Goal: Information Seeking & Learning: Learn about a topic

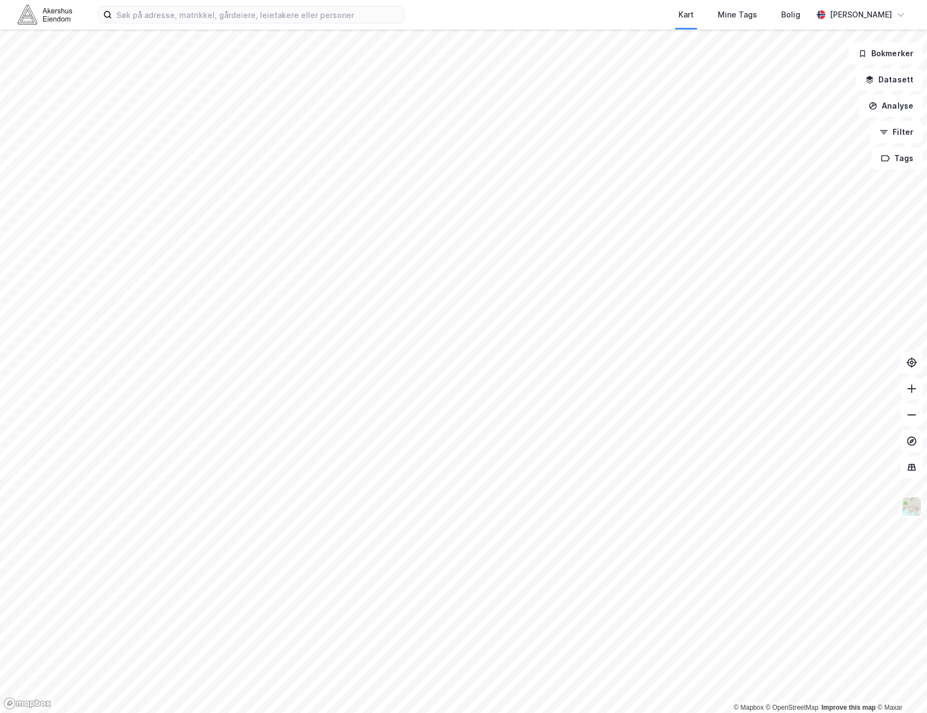
click at [277, 23] on div "Kart Mine Tags Bolig [PERSON_NAME]" at bounding box center [463, 14] width 927 height 29
click at [283, 14] on input at bounding box center [258, 15] width 292 height 16
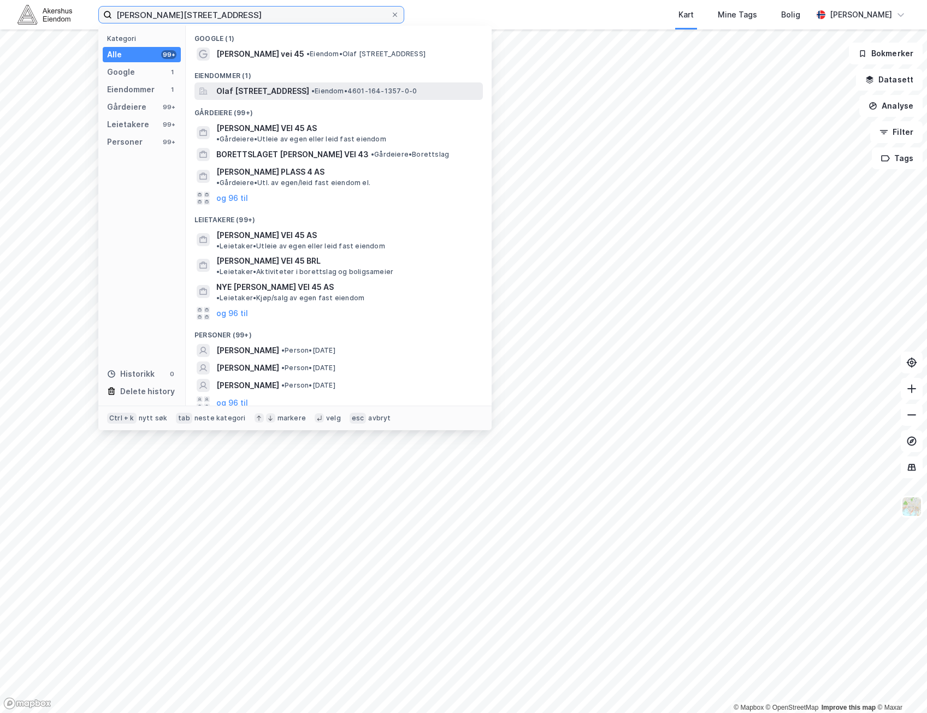
type input "[PERSON_NAME][STREET_ADDRESS]"
click at [388, 97] on div "Olaf [STREET_ADDRESS] • Eiendom • 4601-164-1357-0-0" at bounding box center [348, 91] width 264 height 13
